Goal: Book appointment/travel/reservation

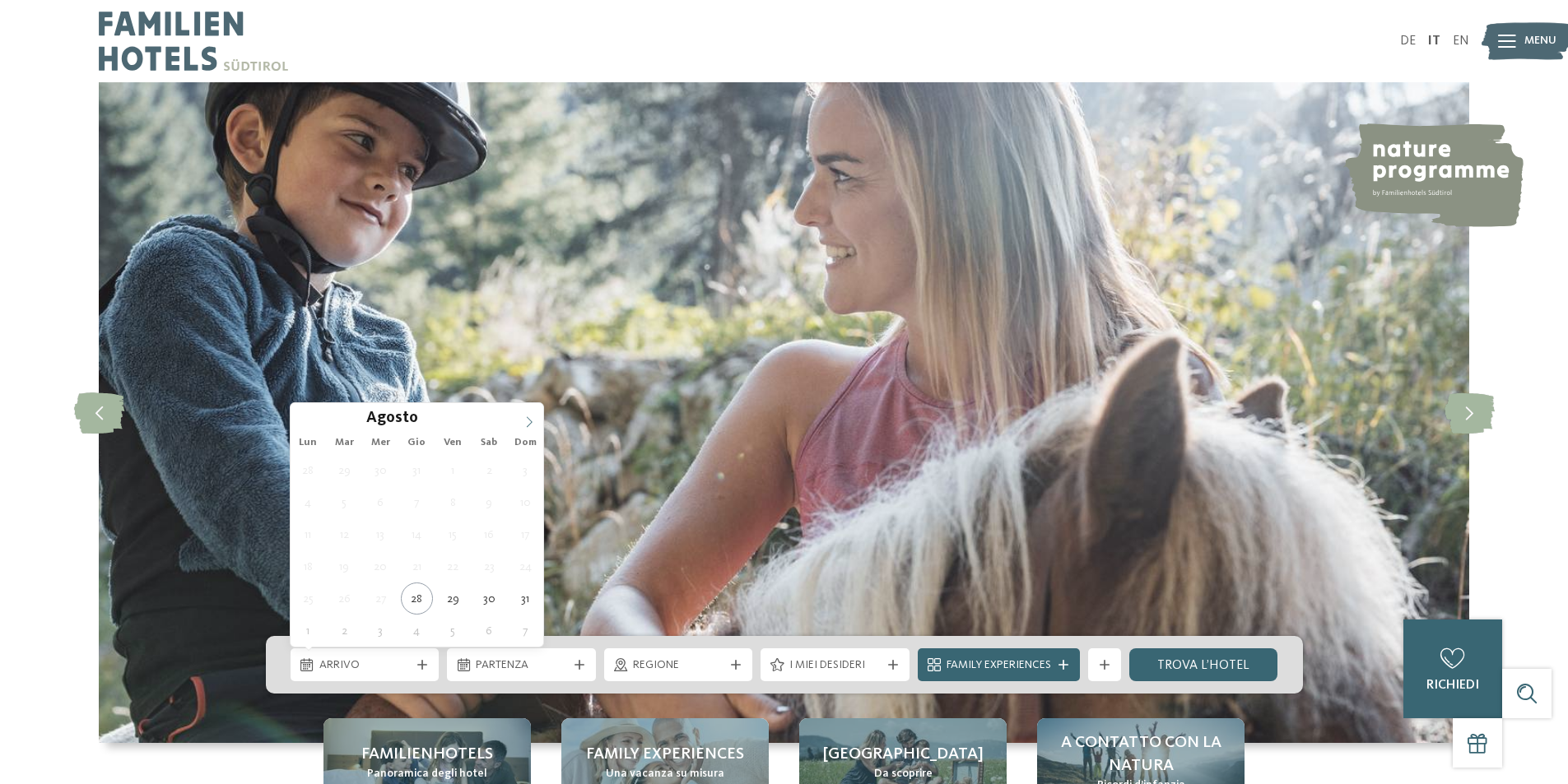
click at [534, 416] on icon at bounding box center [529, 421] width 11 height 11
type div "[DATE]"
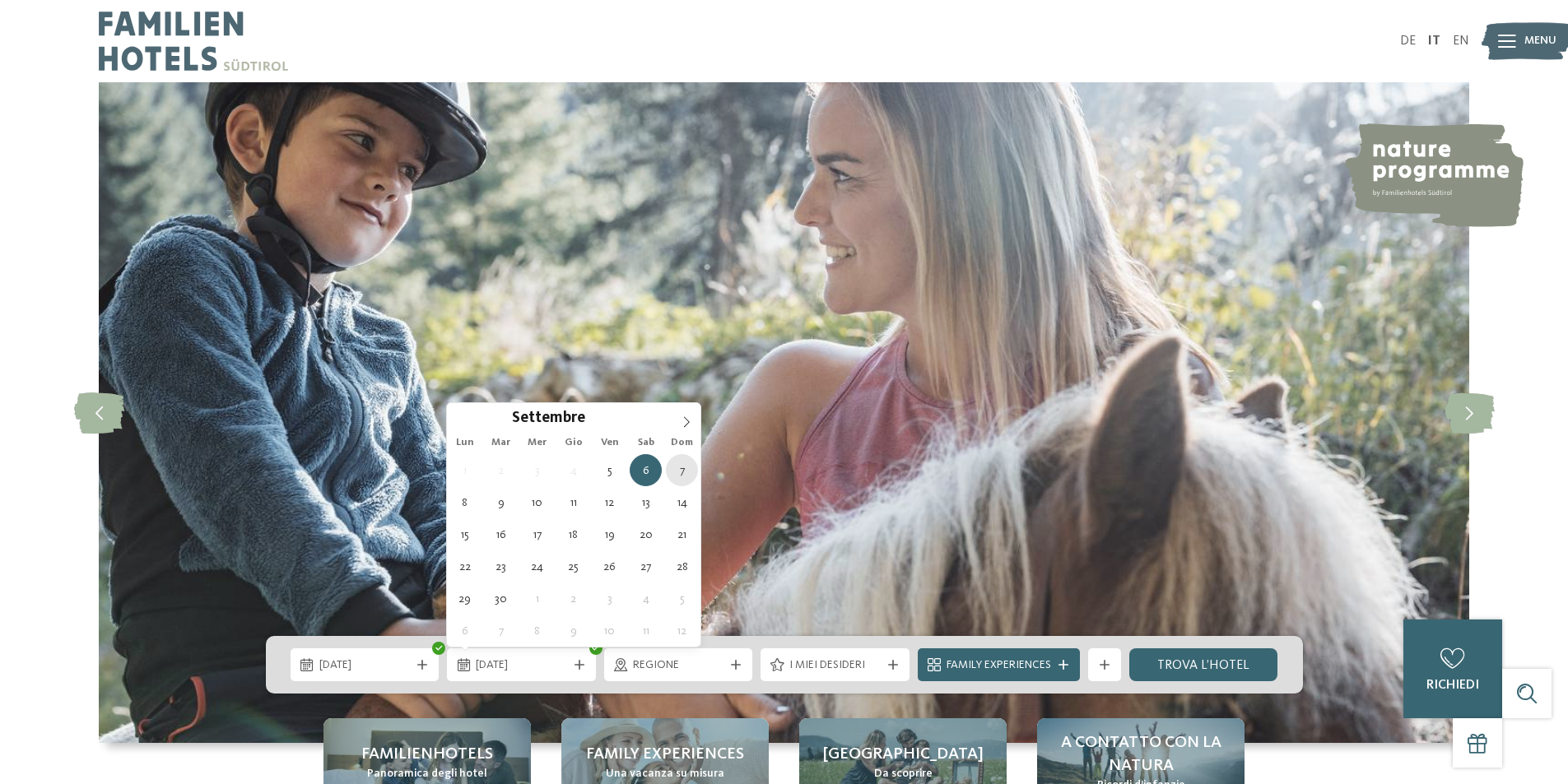
type div "[DATE]"
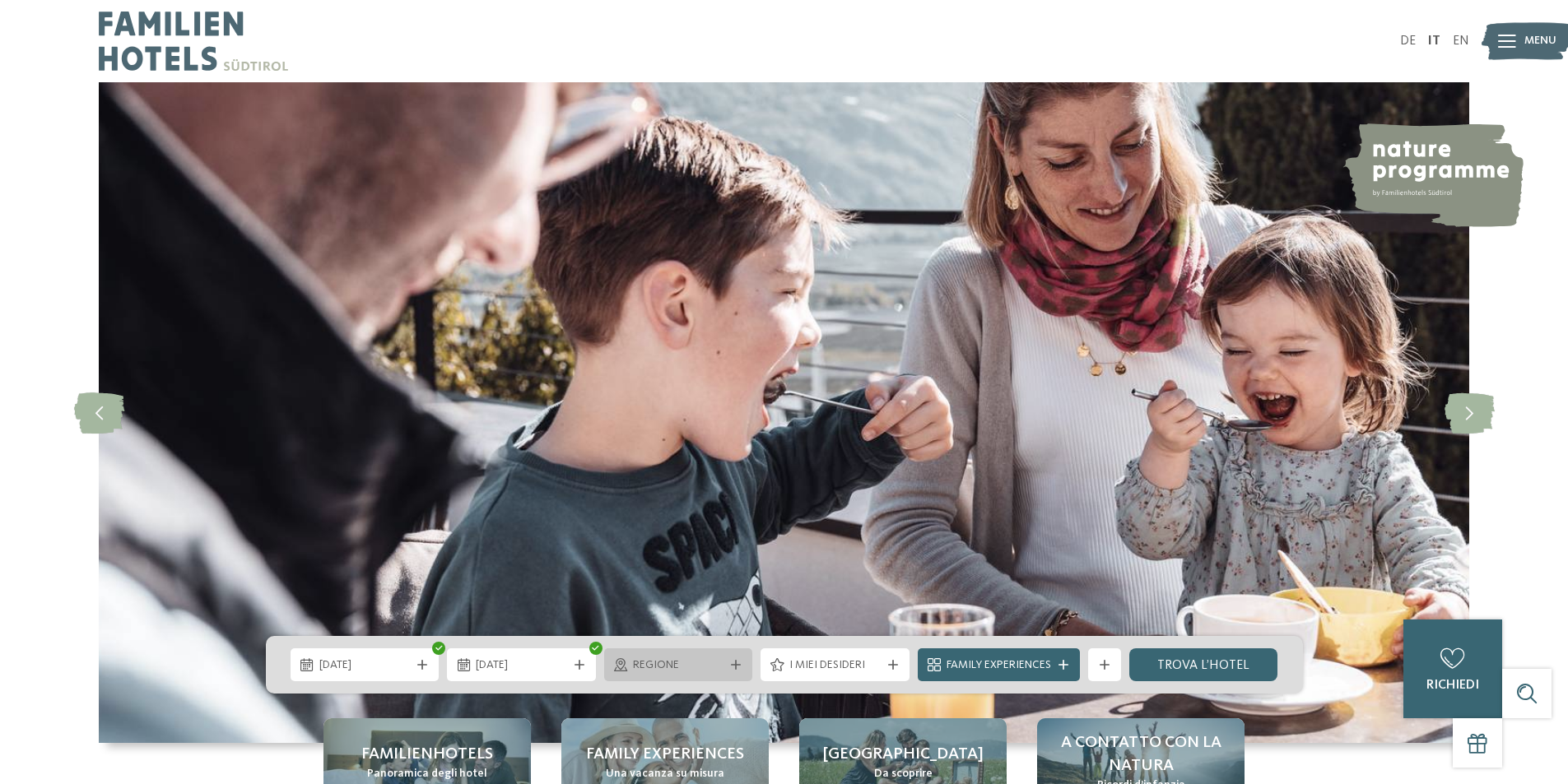
click at [629, 670] on div "Regione" at bounding box center [679, 665] width 99 height 18
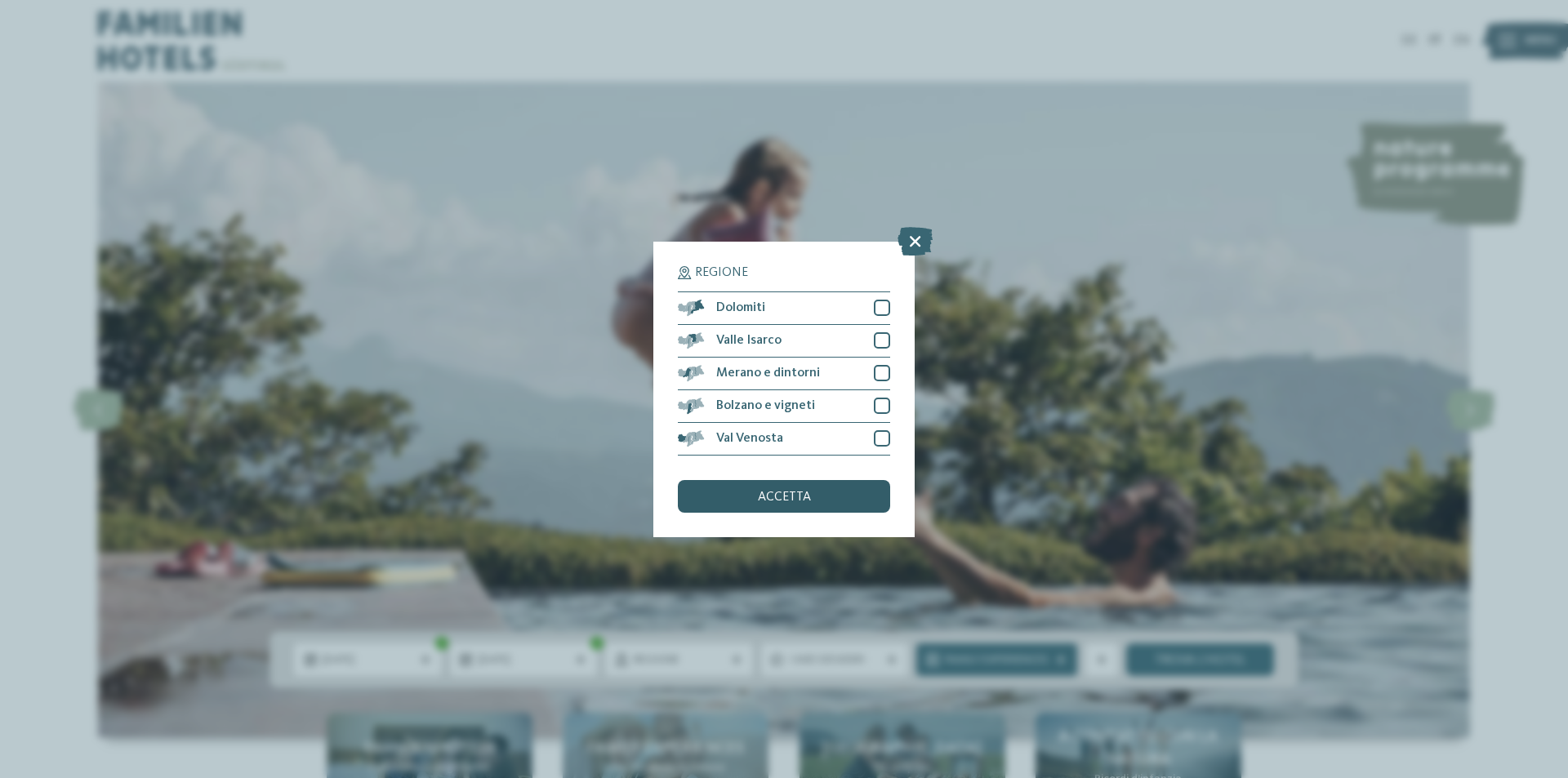
click at [797, 499] on span "accetta" at bounding box center [784, 497] width 53 height 13
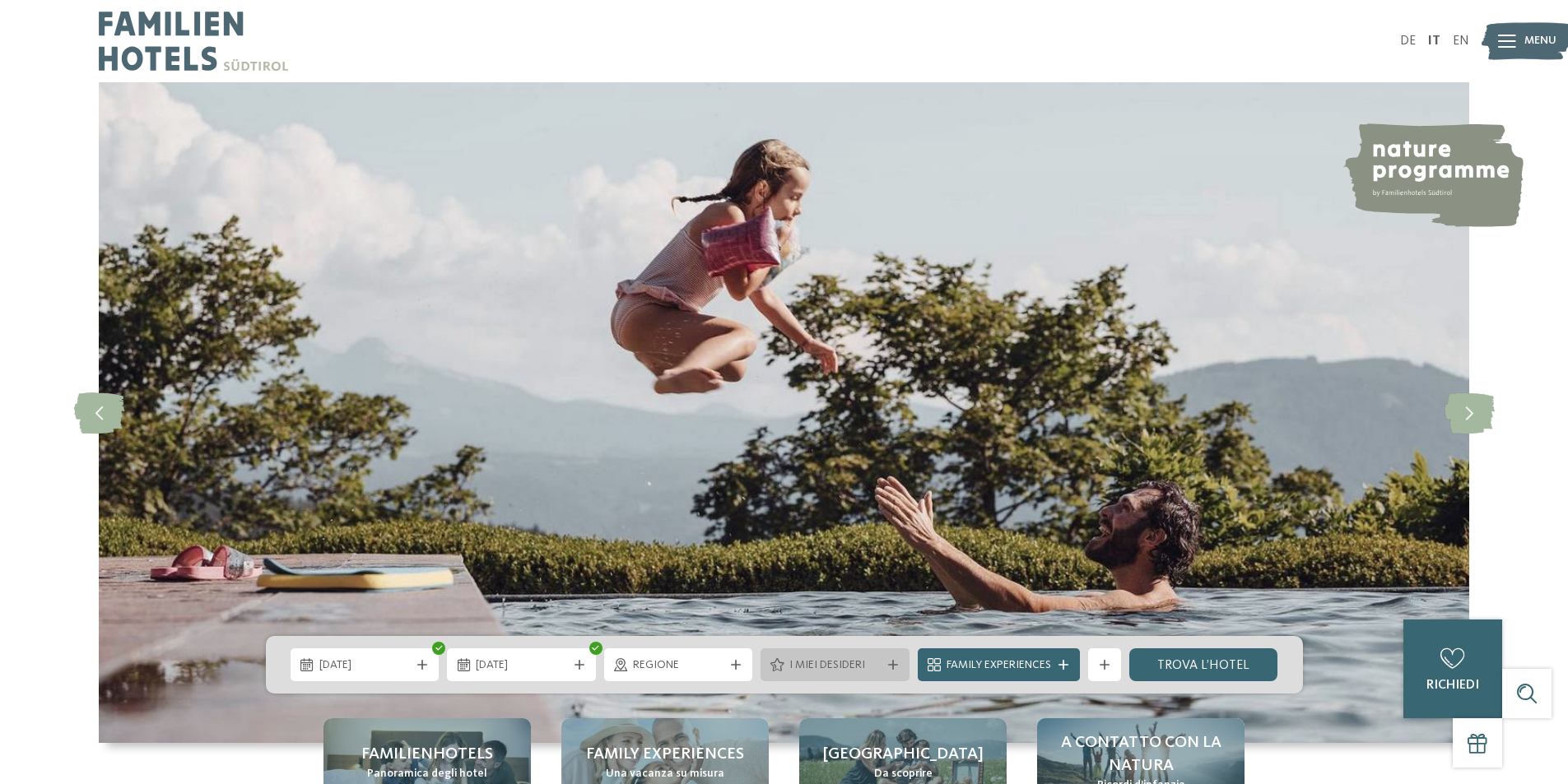
click at [822, 665] on span "I miei desideri" at bounding box center [835, 665] width 92 height 17
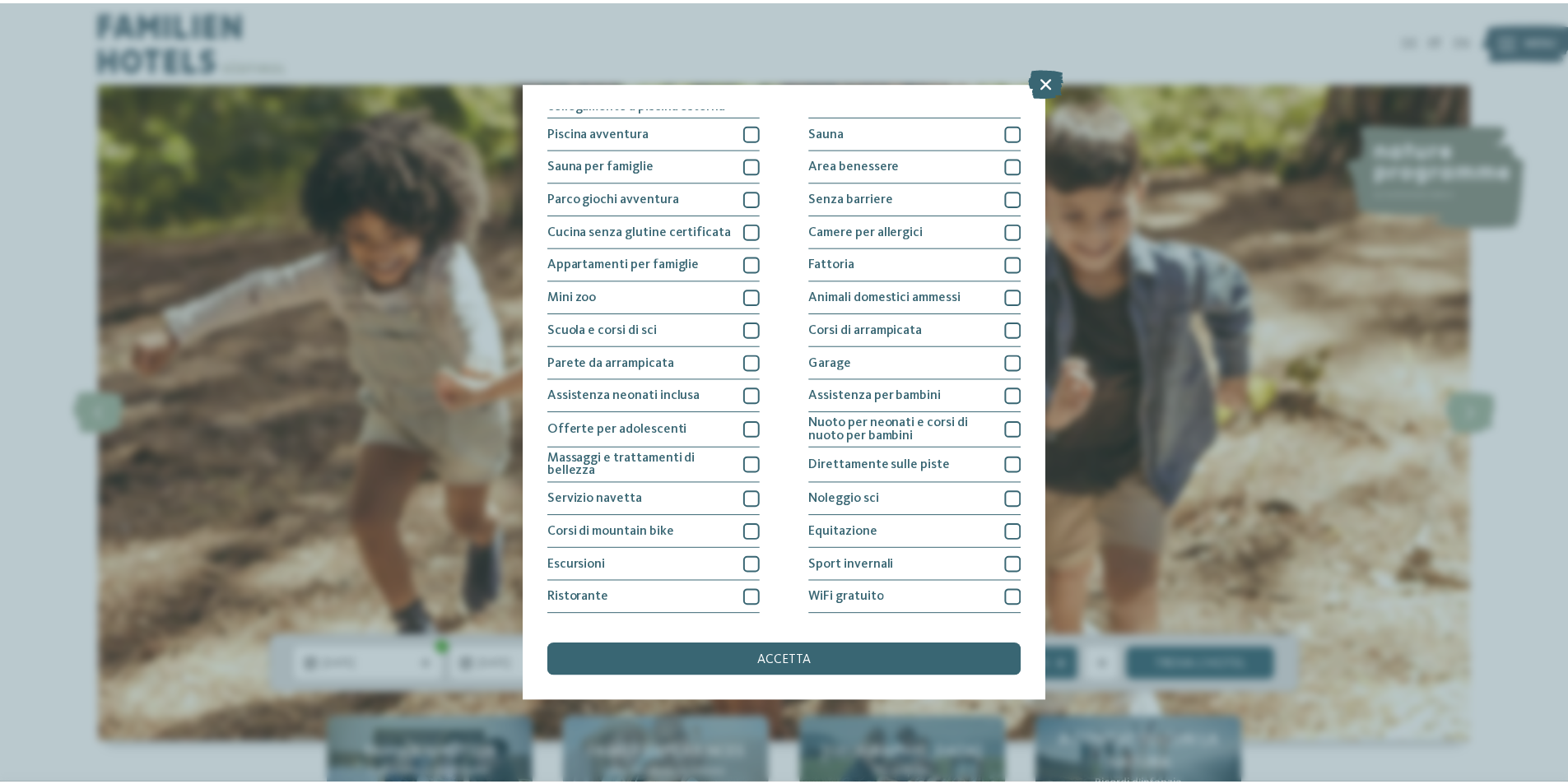
scroll to position [80, 0]
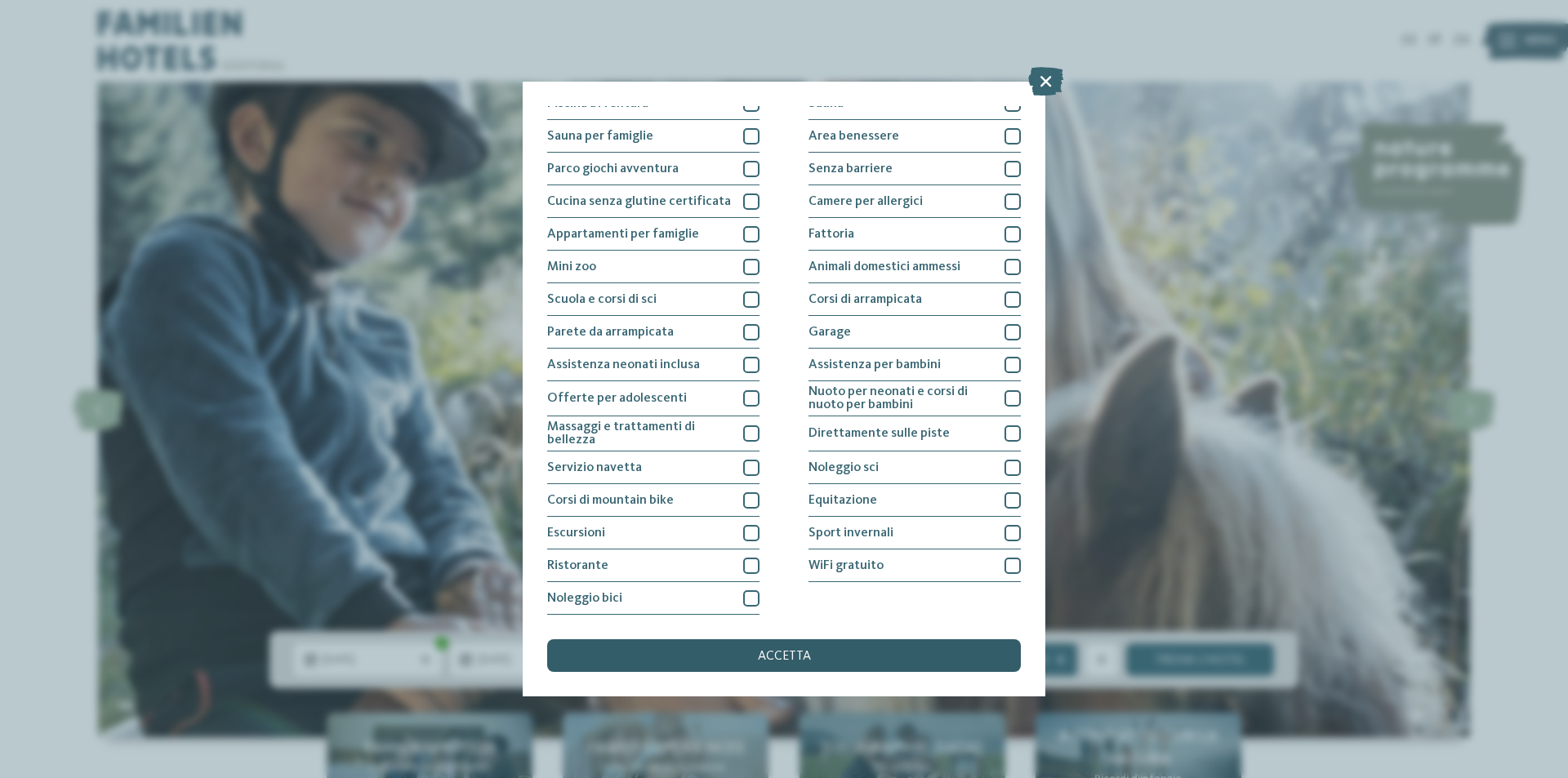
click at [782, 653] on span "accetta" at bounding box center [784, 656] width 53 height 13
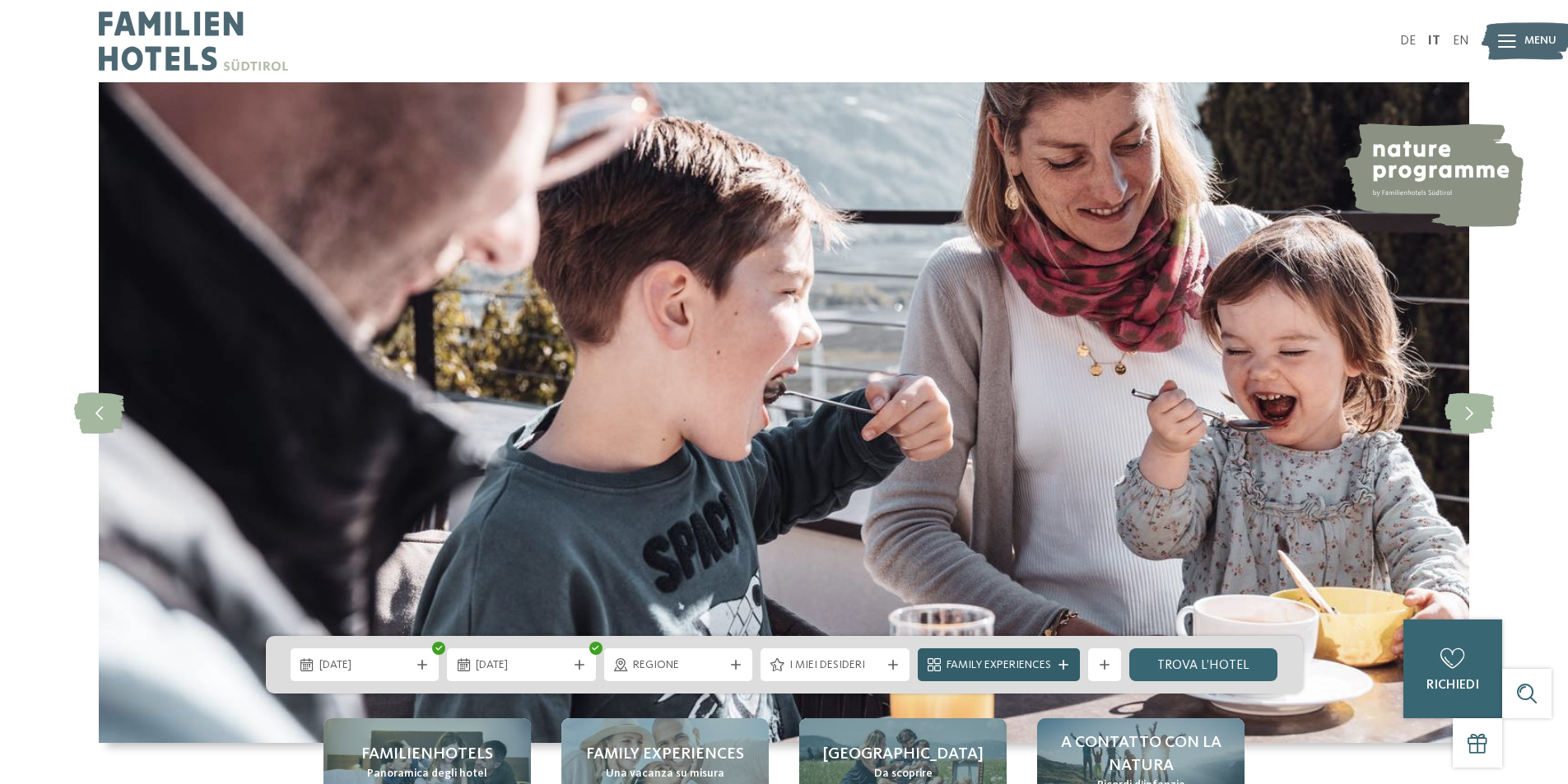
click at [982, 665] on span "Family Experiences" at bounding box center [999, 665] width 105 height 17
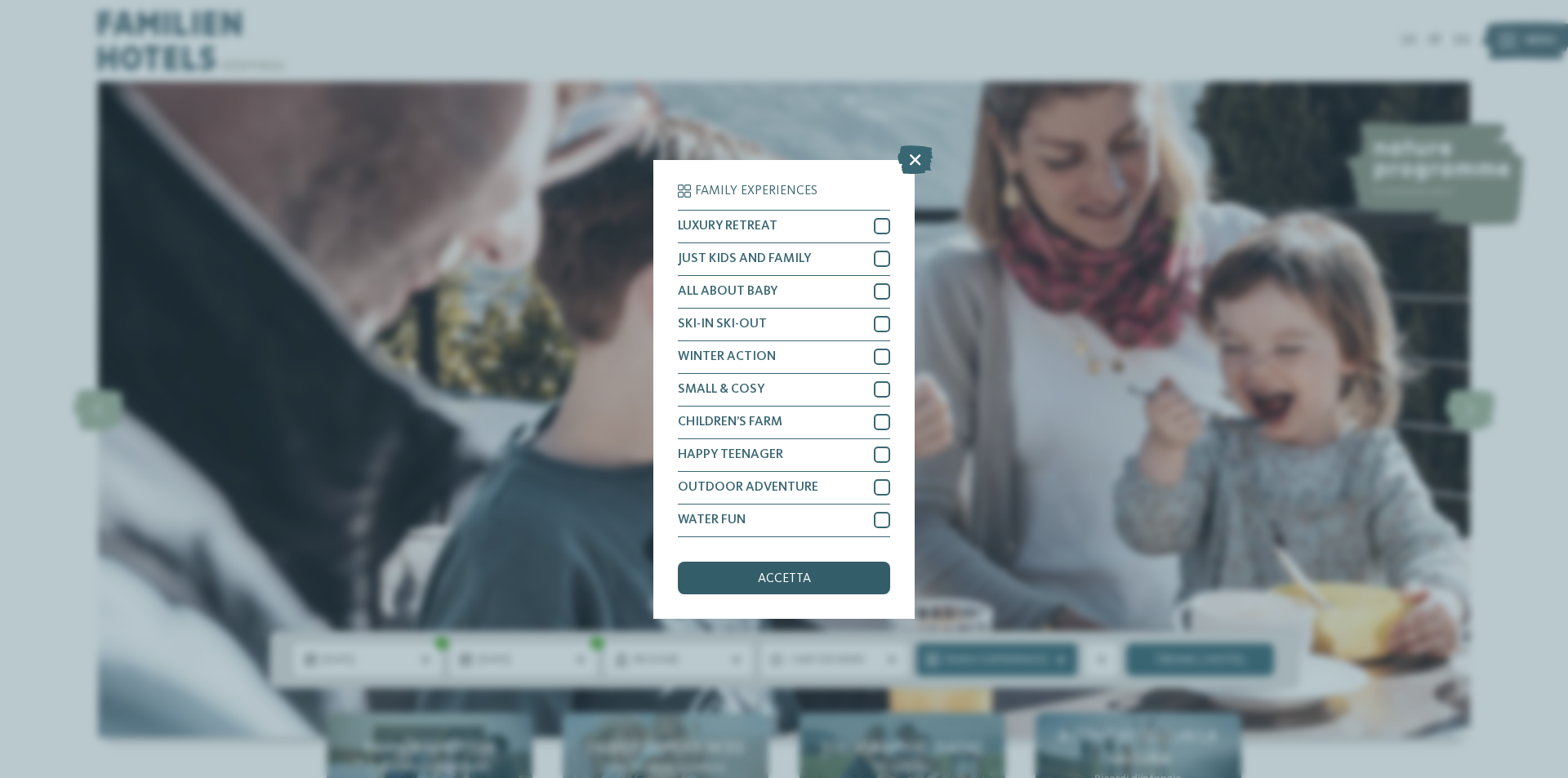
click at [810, 578] on span "accetta" at bounding box center [784, 578] width 53 height 13
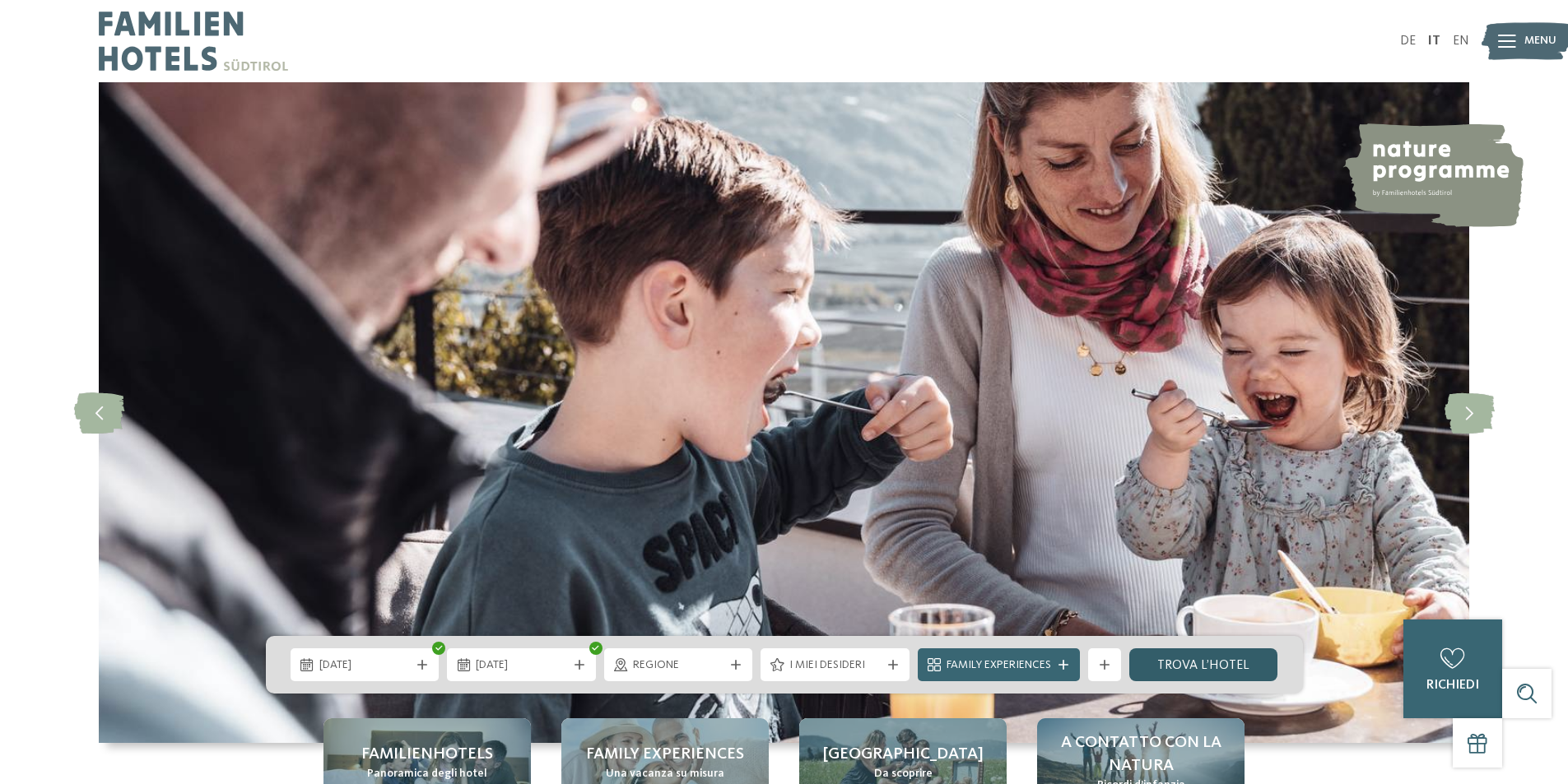
click at [1182, 659] on link "trova l’hotel" at bounding box center [1203, 665] width 149 height 33
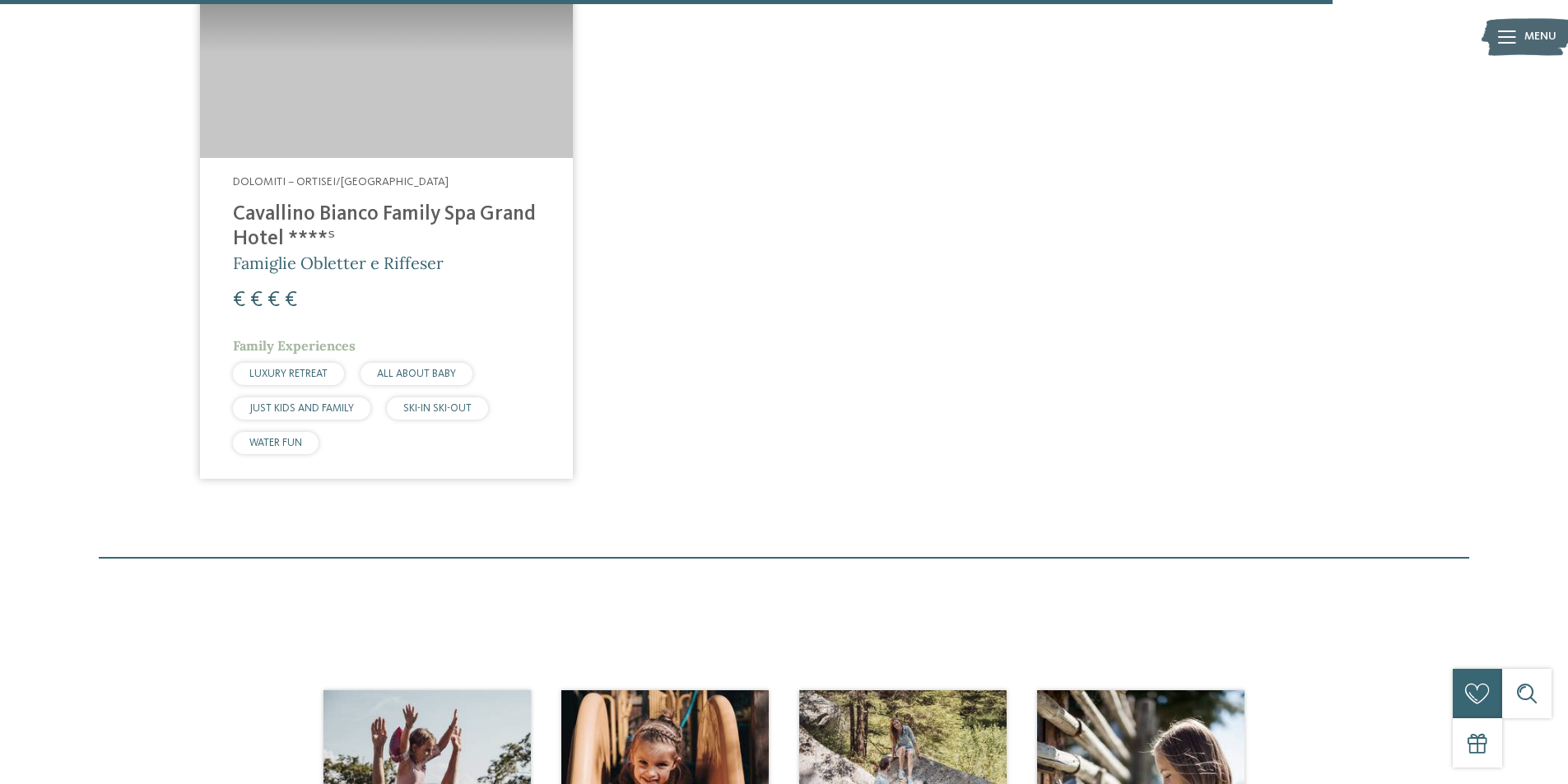
scroll to position [4489, 0]
